Goal: Task Accomplishment & Management: Manage account settings

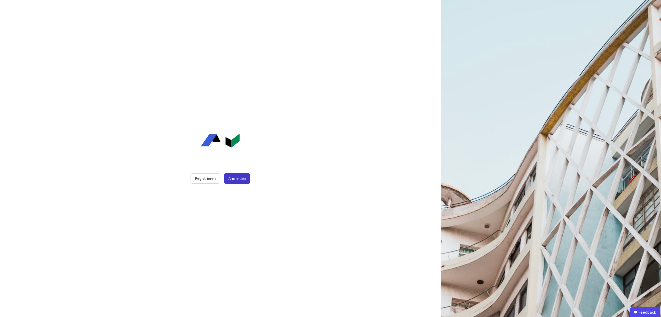
click at [235, 179] on button "Anmelden" at bounding box center [237, 178] width 26 height 10
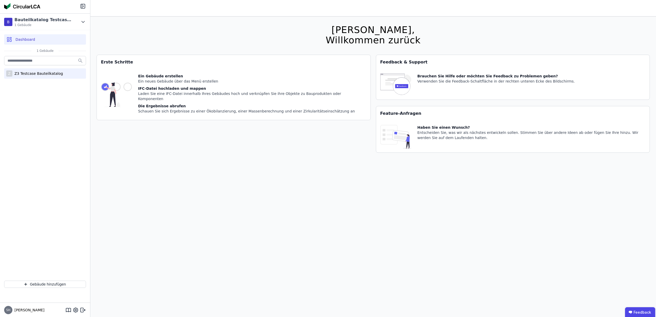
click at [36, 77] on div "Z Z3 Testcase Bauteilkatalog" at bounding box center [45, 73] width 82 height 10
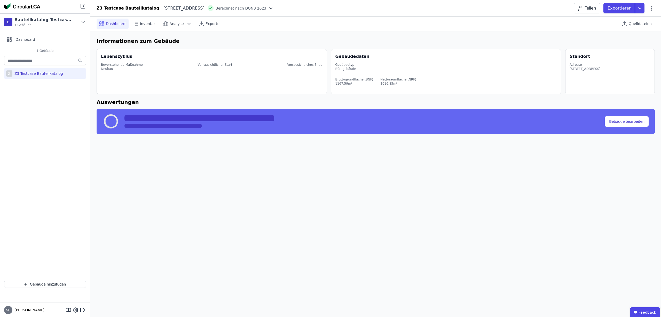
select select "*"
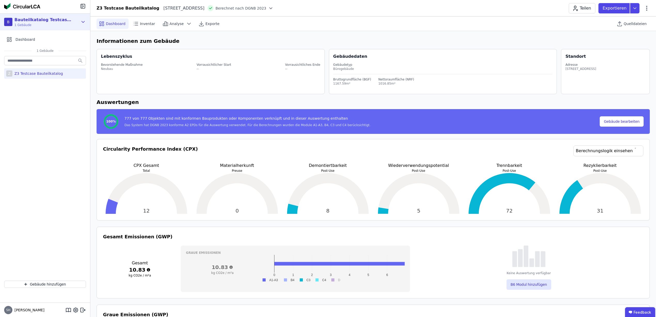
click at [84, 23] on icon at bounding box center [83, 22] width 6 height 6
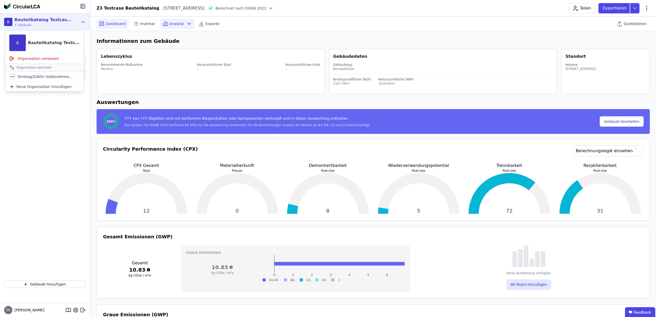
click at [176, 26] on span "Analyse" at bounding box center [177, 23] width 14 height 5
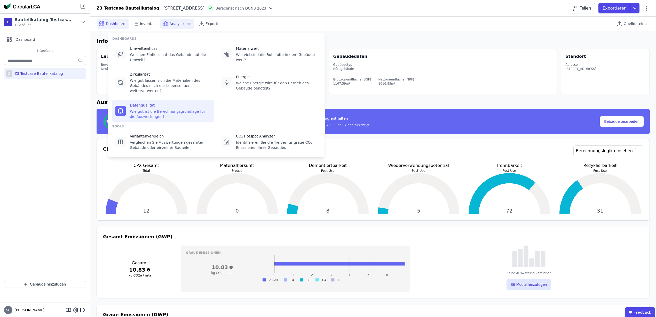
click at [152, 109] on div "Wie gut ist die Berechnungsgrundlage für die Auswertungen?" at bounding box center [170, 114] width 81 height 10
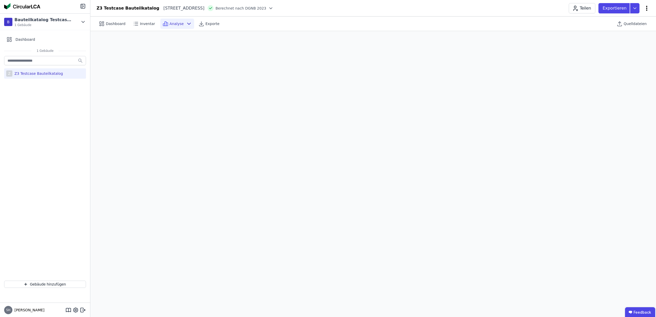
click at [649, 8] on icon at bounding box center [646, 8] width 6 height 6
click at [623, 19] on span "Gebäude bearbeiten" at bounding box center [622, 20] width 37 height 5
select select "**********"
select select "*"
select select "**********"
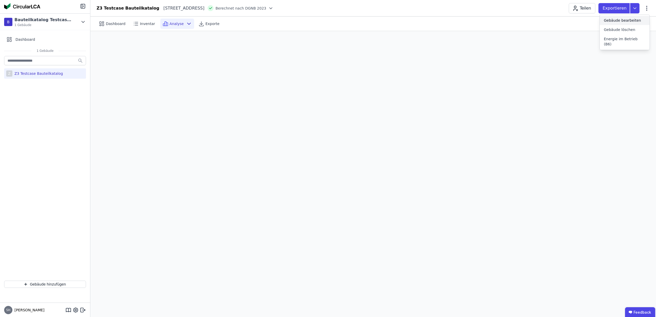
select select "**********"
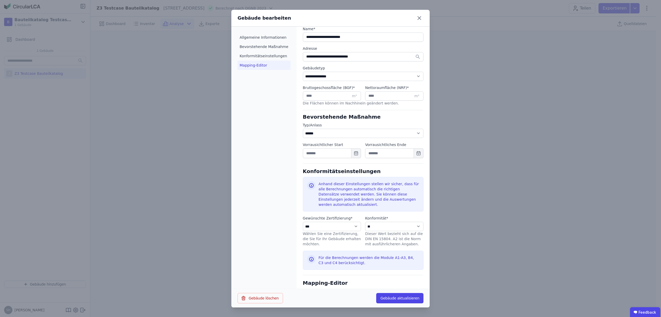
click at [250, 68] on li "Mapping-Editor" at bounding box center [263, 65] width 53 height 9
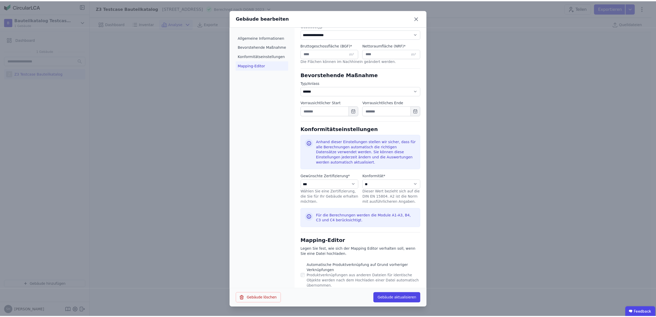
scroll to position [146, 0]
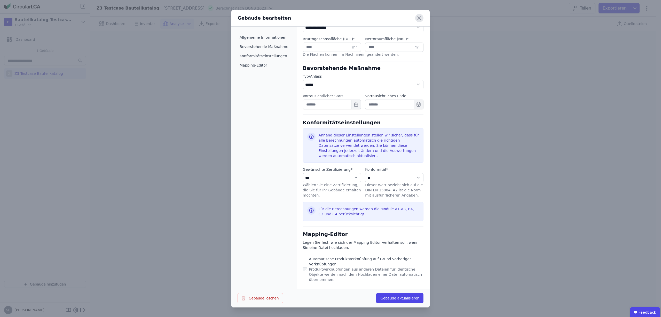
click at [416, 18] on icon at bounding box center [419, 18] width 8 height 8
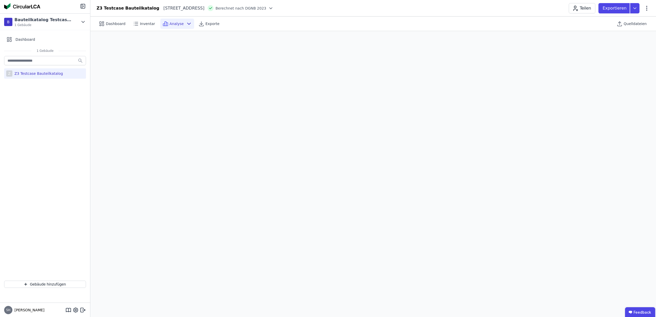
scroll to position [0, 0]
